Goal: Transaction & Acquisition: Purchase product/service

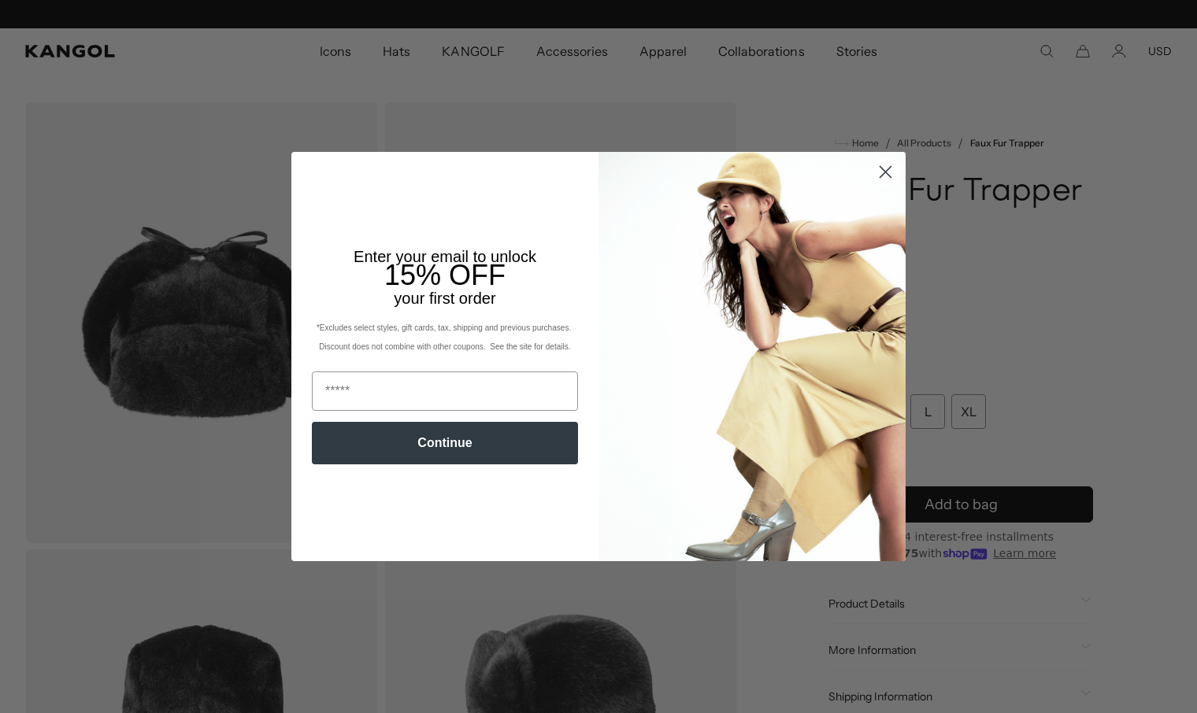
scroll to position [0, 324]
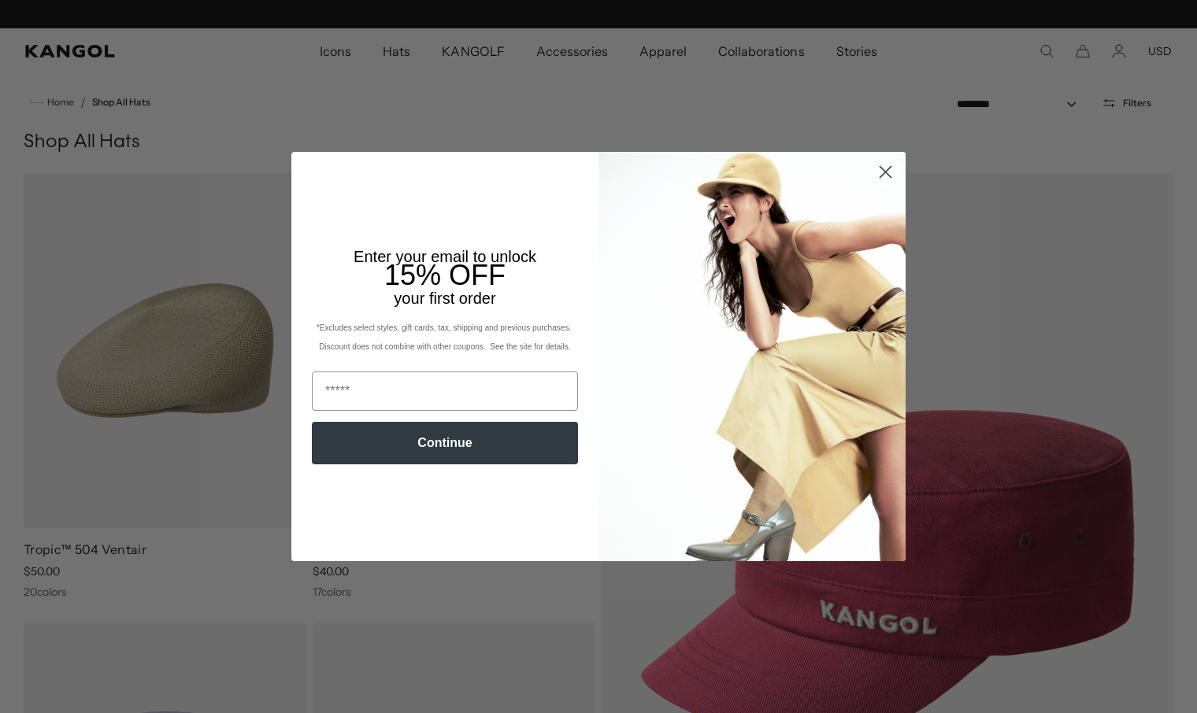
scroll to position [0, 324]
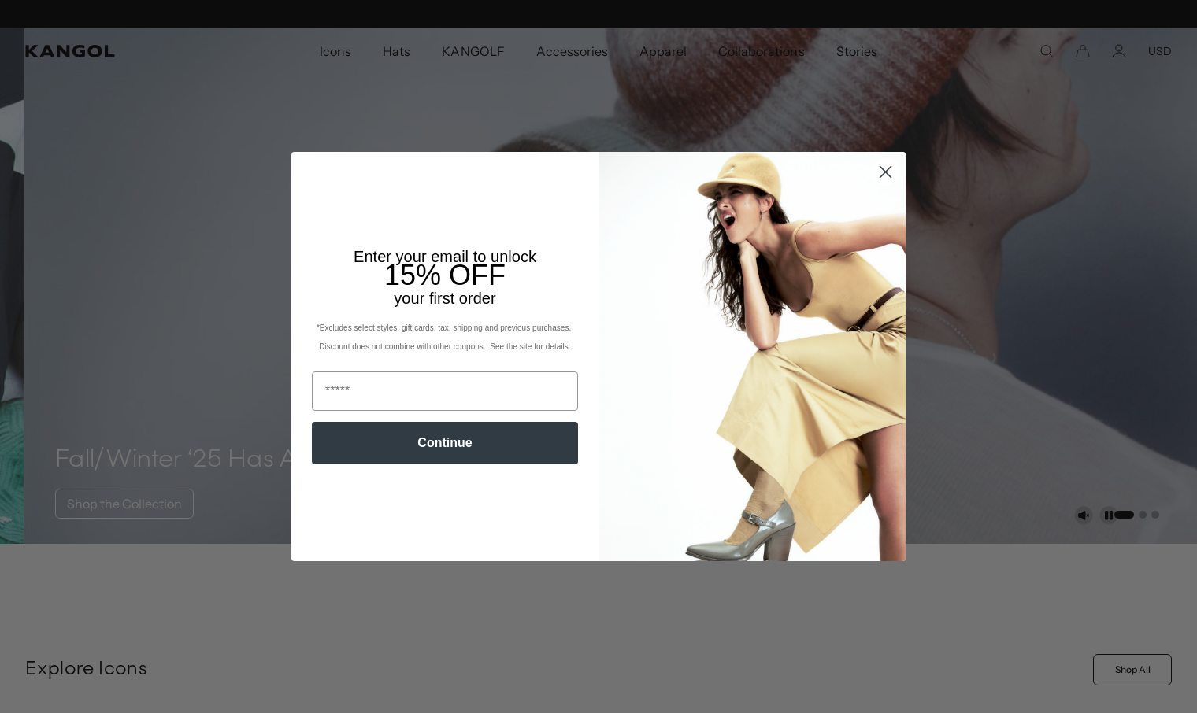
scroll to position [0, 324]
